Goal: Task Accomplishment & Management: Use online tool/utility

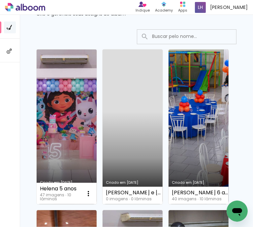
scroll to position [33, 0]
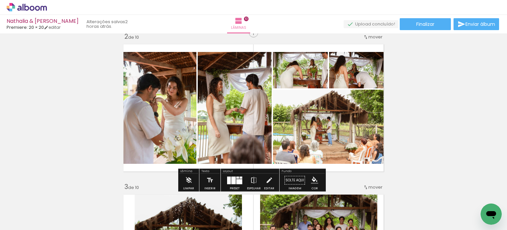
scroll to position [165, 0]
